Goal: Task Accomplishment & Management: Use online tool/utility

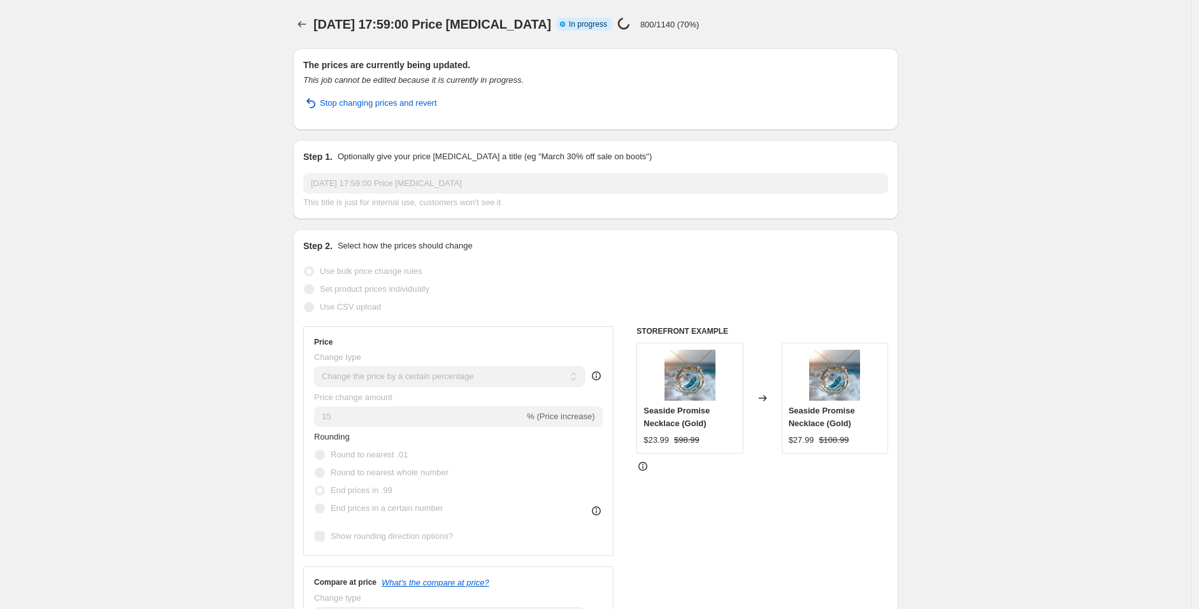
select select "percentage"
